Goal: Find specific page/section: Find specific page/section

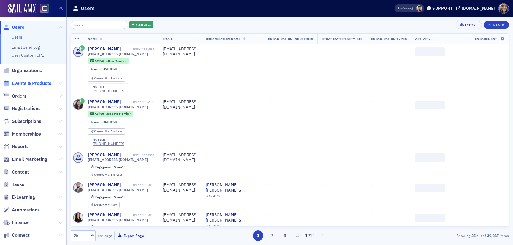
click at [25, 82] on span "Events & Products" at bounding box center [32, 83] width 40 height 7
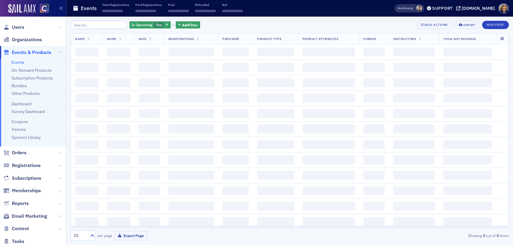
click at [95, 25] on input "search" at bounding box center [99, 25] width 57 height 8
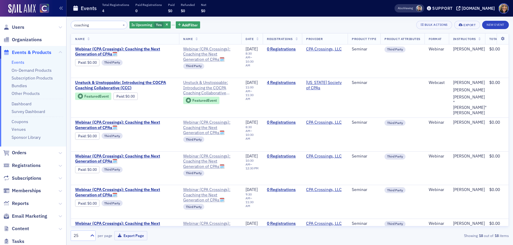
click at [100, 29] on div "coaching × Is Upcoming Yes Add Filter Bulk Actions Export New Event Name Name D…" at bounding box center [290, 131] width 438 height 220
click at [100, 25] on input "coaching" at bounding box center [99, 25] width 57 height 8
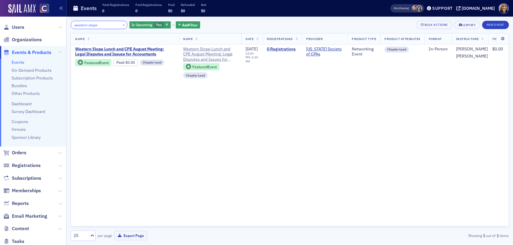
type input "western slope"
click at [24, 64] on link "Events" at bounding box center [18, 62] width 13 height 5
click at [121, 26] on button "×" at bounding box center [123, 24] width 5 height 5
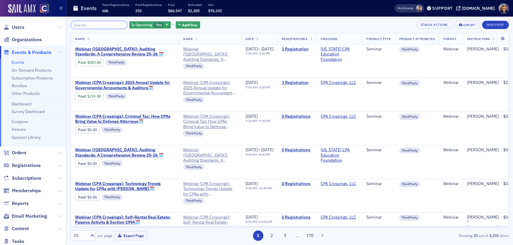
click at [114, 25] on input "search" at bounding box center [99, 25] width 57 height 8
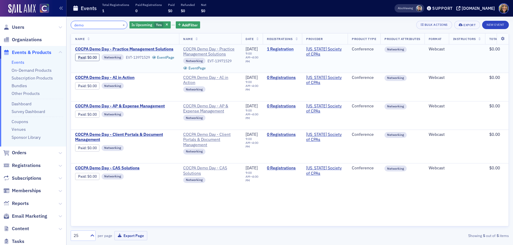
type input "demo"
click at [286, 48] on link "1 Registration" at bounding box center [282, 49] width 31 height 5
click at [150, 48] on span "COCPA Demo Day - Practice Management Solutions" at bounding box center [125, 49] width 100 height 5
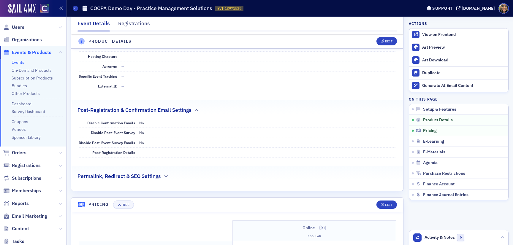
scroll to position [234, 0]
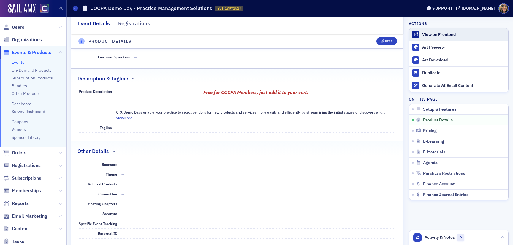
click at [442, 34] on div "View on Frontend" at bounding box center [463, 34] width 83 height 5
